Goal: Use online tool/utility: Utilize a website feature to perform a specific function

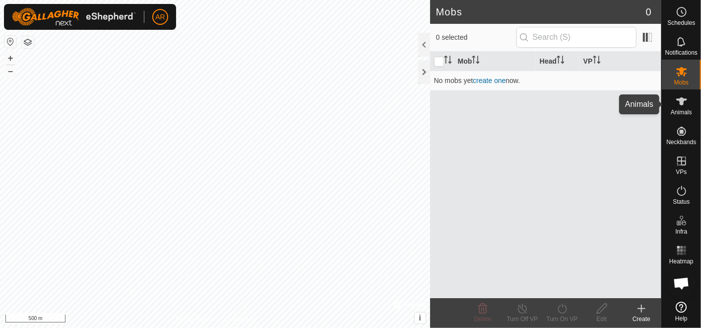
click at [689, 106] on es-animals-svg-icon at bounding box center [682, 101] width 18 height 16
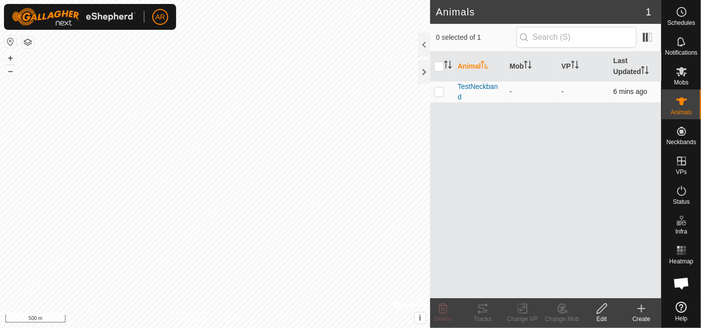
click at [438, 90] on p-checkbox at bounding box center [439, 91] width 10 height 8
checkbox input "true"
click at [481, 310] on icon at bounding box center [483, 308] width 12 height 12
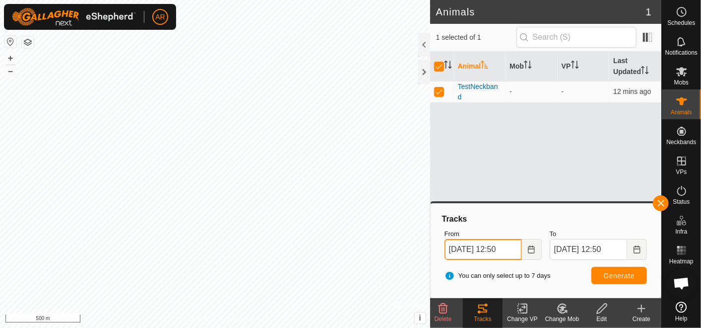
click at [470, 247] on input "[DATE] 12:50" at bounding box center [483, 249] width 77 height 21
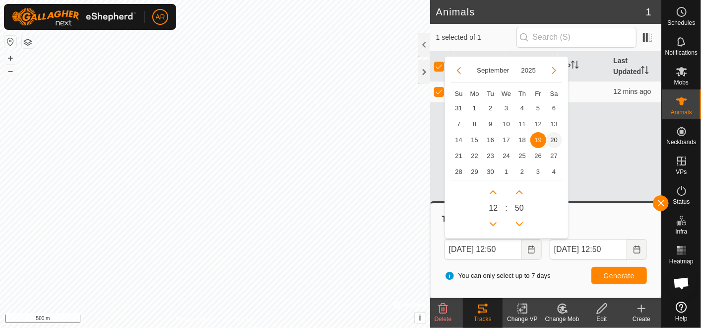
click at [552, 138] on span "20" at bounding box center [554, 140] width 16 height 16
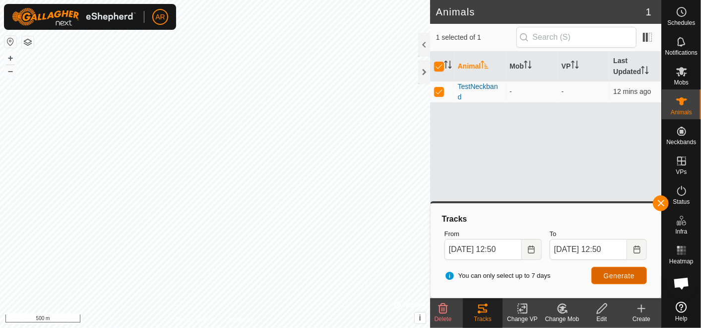
click at [613, 273] on span "Generate" at bounding box center [619, 276] width 31 height 8
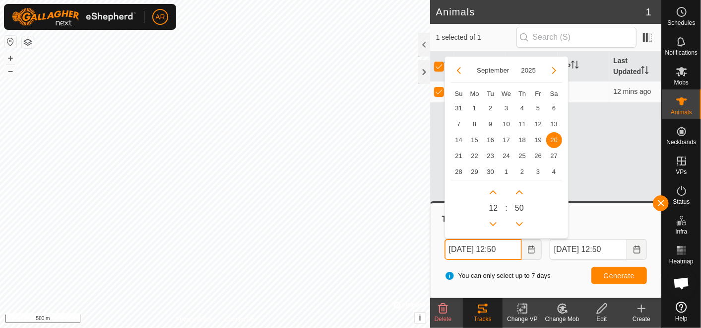
drag, startPoint x: 515, startPoint y: 247, endPoint x: 498, endPoint y: 245, distance: 17.5
click at [498, 245] on input "[DATE] 12:50" at bounding box center [483, 249] width 77 height 21
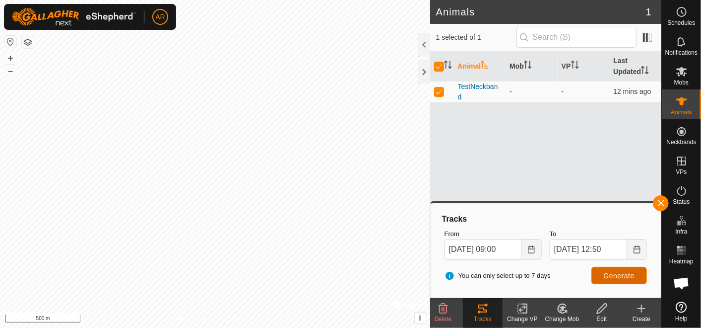
click at [622, 272] on span "Generate" at bounding box center [619, 276] width 31 height 8
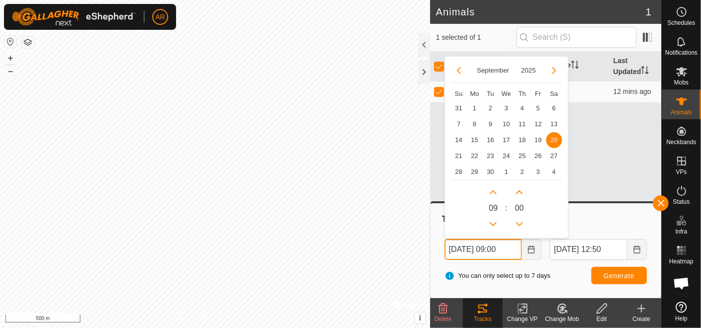
drag, startPoint x: 459, startPoint y: 248, endPoint x: 441, endPoint y: 253, distance: 18.5
click at [441, 253] on div "From [DATE] 09:00 [DATE] Su Mo Tu We Th Fr Sa 31 1 2 3 4 5 6 7 8 9 10 11 12 13 …" at bounding box center [493, 244] width 105 height 39
click at [490, 140] on span "16" at bounding box center [491, 140] width 16 height 16
type input "[DATE] 09:00"
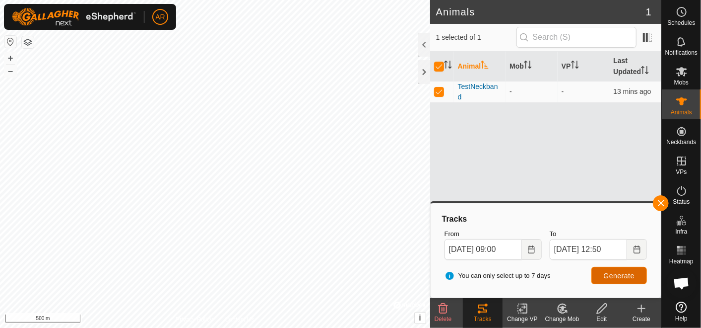
click at [619, 273] on span "Generate" at bounding box center [619, 276] width 31 height 8
